Goal: Find specific page/section

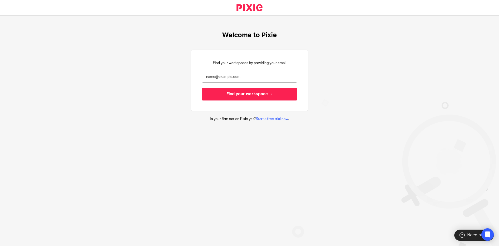
click at [212, 76] on input "email" at bounding box center [250, 77] width 96 height 12
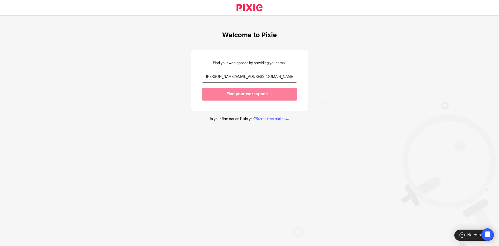
type input "[PERSON_NAME][EMAIL_ADDRESS][DOMAIN_NAME]"
click at [218, 92] on input "Find your workspace →" at bounding box center [250, 94] width 96 height 13
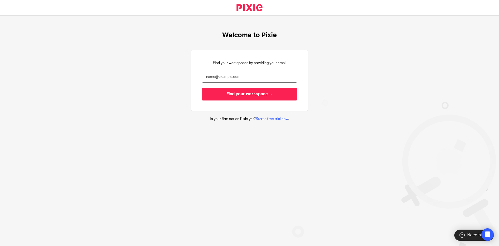
click at [247, 77] on input "email" at bounding box center [250, 77] width 96 height 12
type input "[PERSON_NAME][EMAIL_ADDRESS][DOMAIN_NAME]"
click at [202, 88] on input "Find your workspace →" at bounding box center [250, 94] width 96 height 13
